Goal: Transaction & Acquisition: Purchase product/service

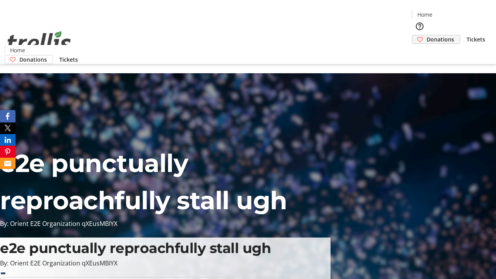
click at [427, 35] on span "Donations" at bounding box center [441, 39] width 28 height 8
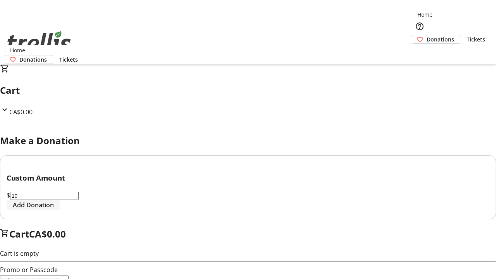
click at [54, 210] on span "Add Donation" at bounding box center [33, 205] width 41 height 9
